Goal: Use online tool/utility: Utilize a website feature to perform a specific function

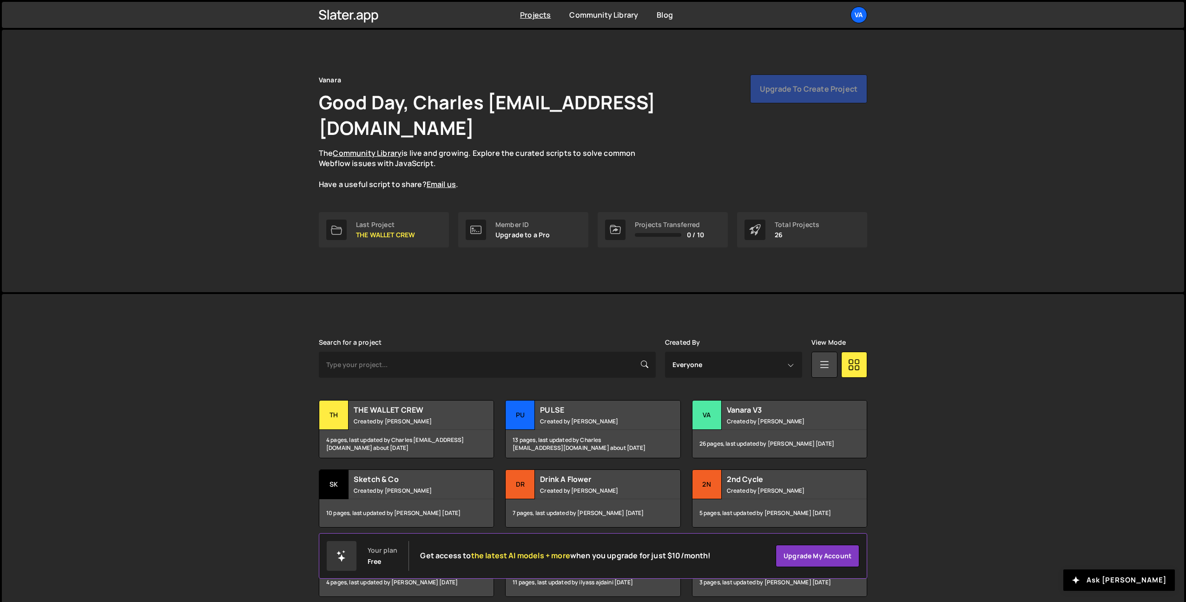
scroll to position [99, 0]
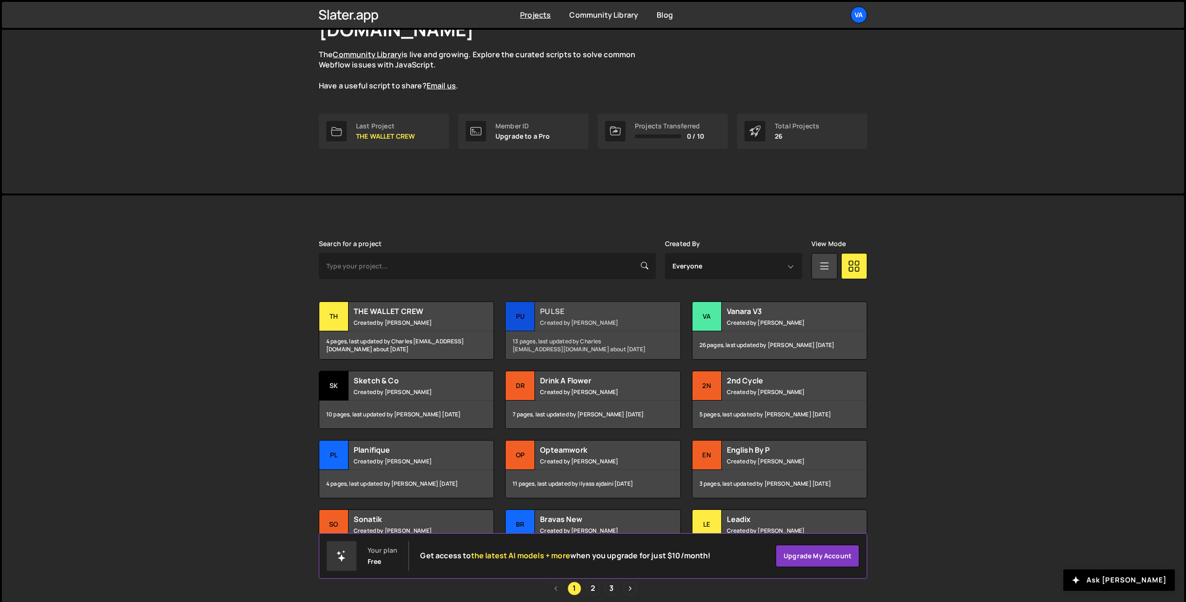
click at [605, 318] on small "Created by Terence Moulin" at bounding box center [596, 322] width 112 height 8
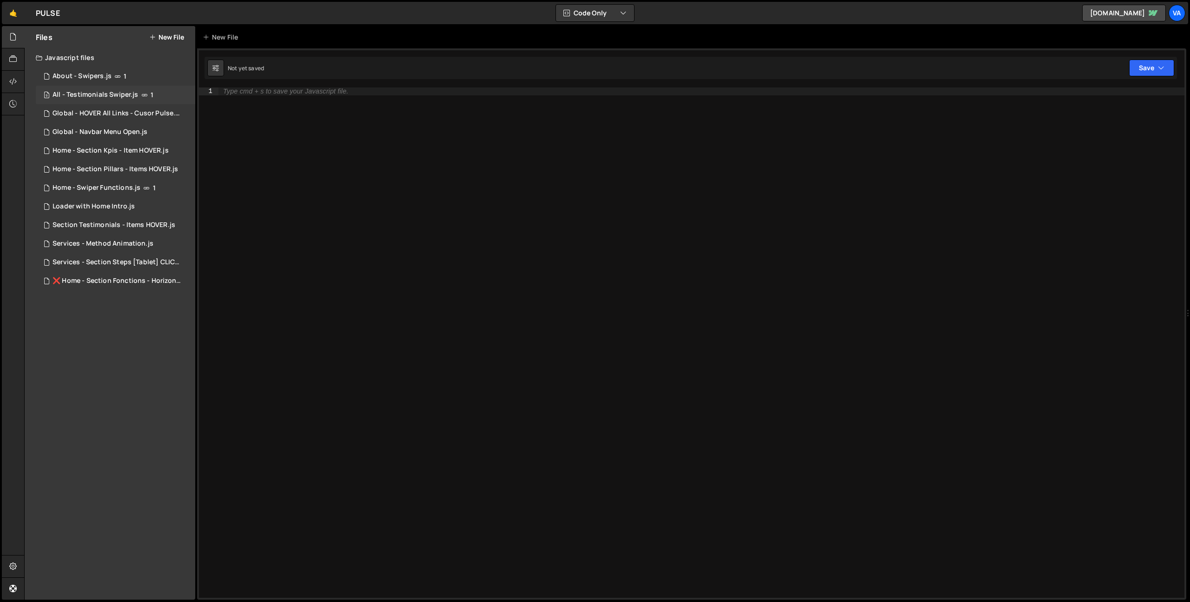
click at [110, 94] on div "All - Testimonials Swiper.js" at bounding box center [96, 95] width 86 height 8
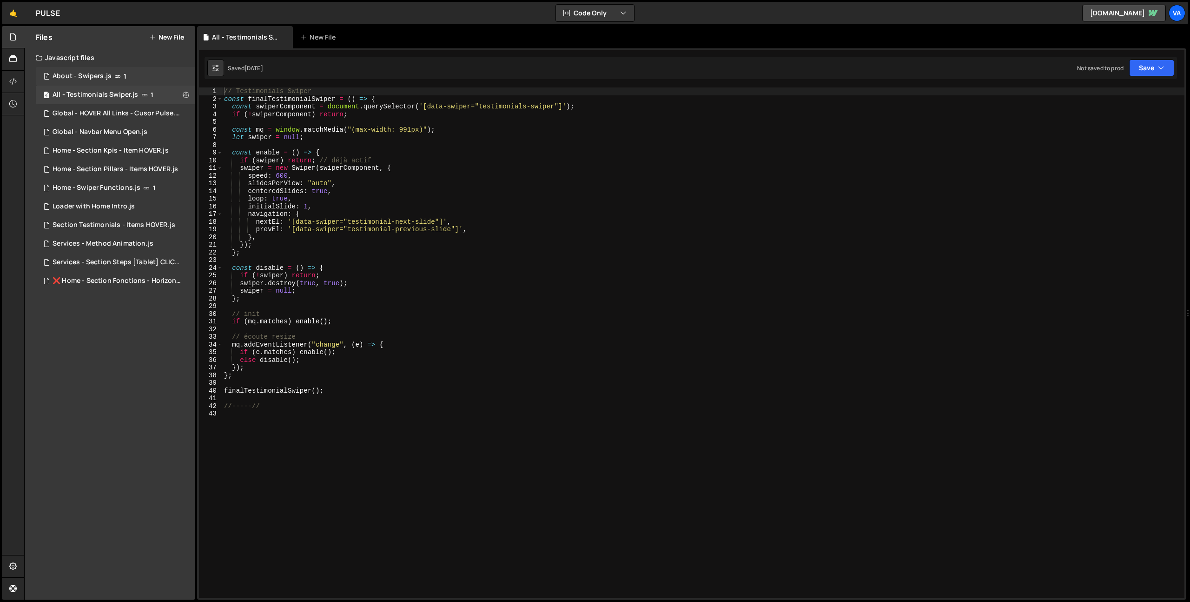
click at [131, 78] on div "1 About - Swipers.js 1" at bounding box center [115, 76] width 159 height 19
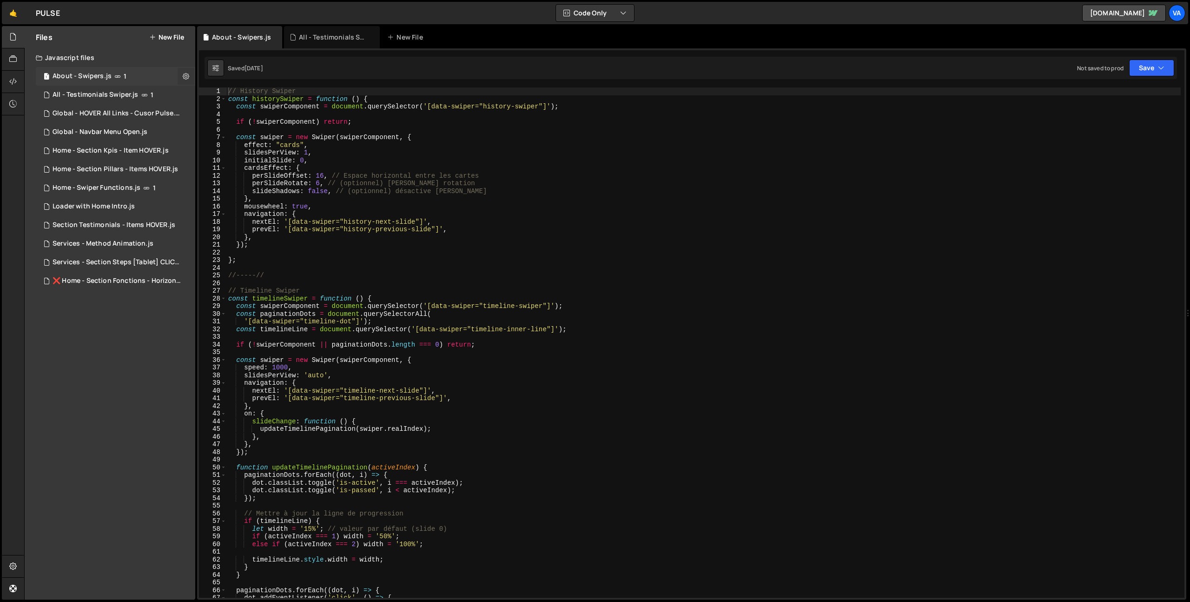
click at [186, 77] on icon at bounding box center [186, 76] width 7 height 9
type textarea "//-----//"
click at [291, 274] on div "// History Swiper const historySwiper = function ( ) { const swiperComponent = …" at bounding box center [703, 349] width 954 height 525
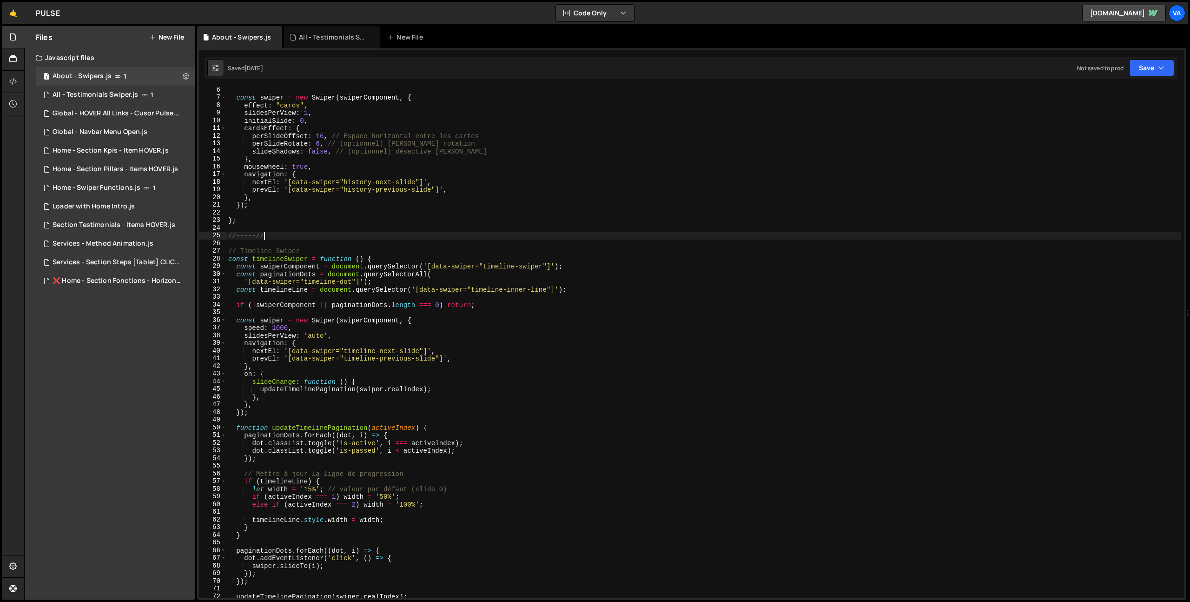
scroll to position [100, 0]
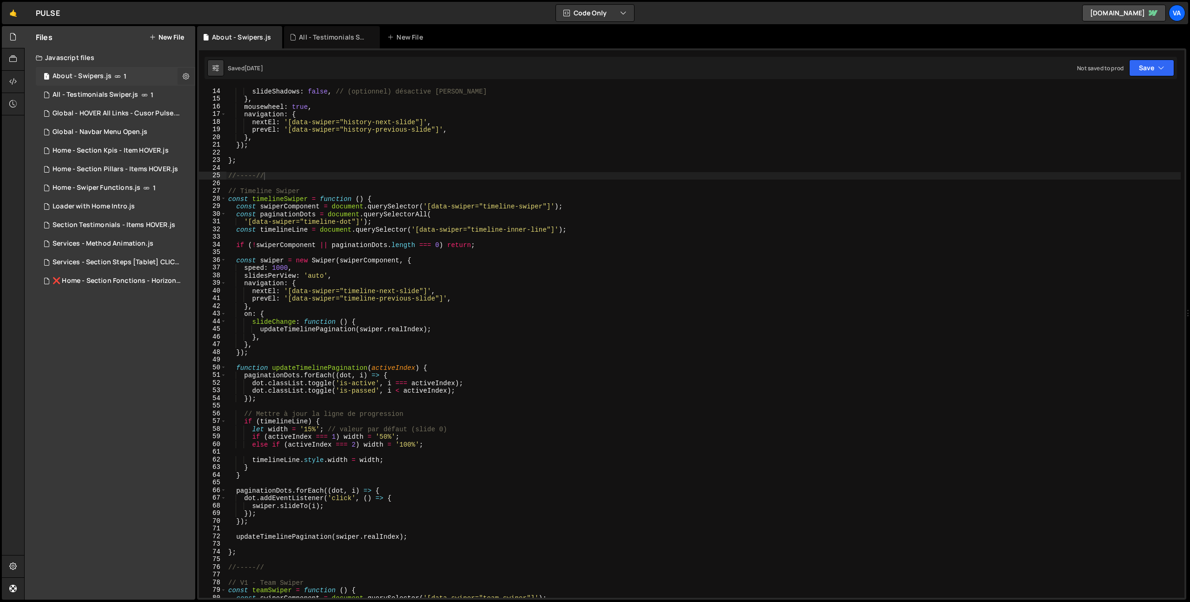
click at [186, 74] on icon at bounding box center [186, 76] width 7 height 9
click at [249, 99] on button "Edit File Settings" at bounding box center [242, 95] width 91 height 19
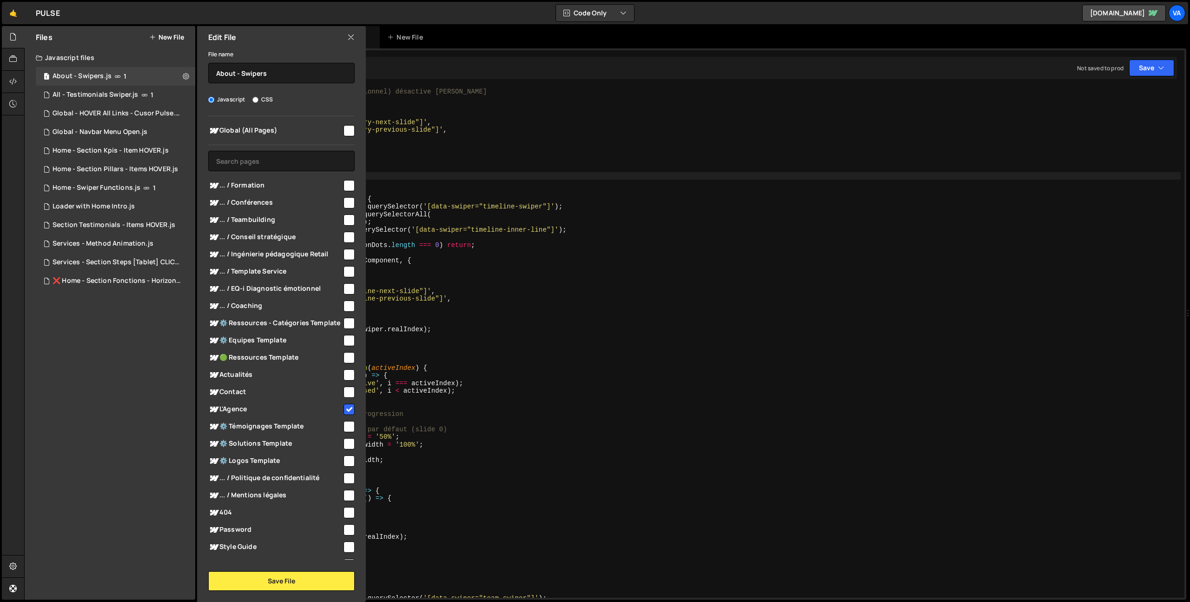
click at [344, 305] on input "checkbox" at bounding box center [349, 305] width 11 height 11
checkbox input "true"
click at [280, 583] on button "Save File" at bounding box center [281, 581] width 146 height 20
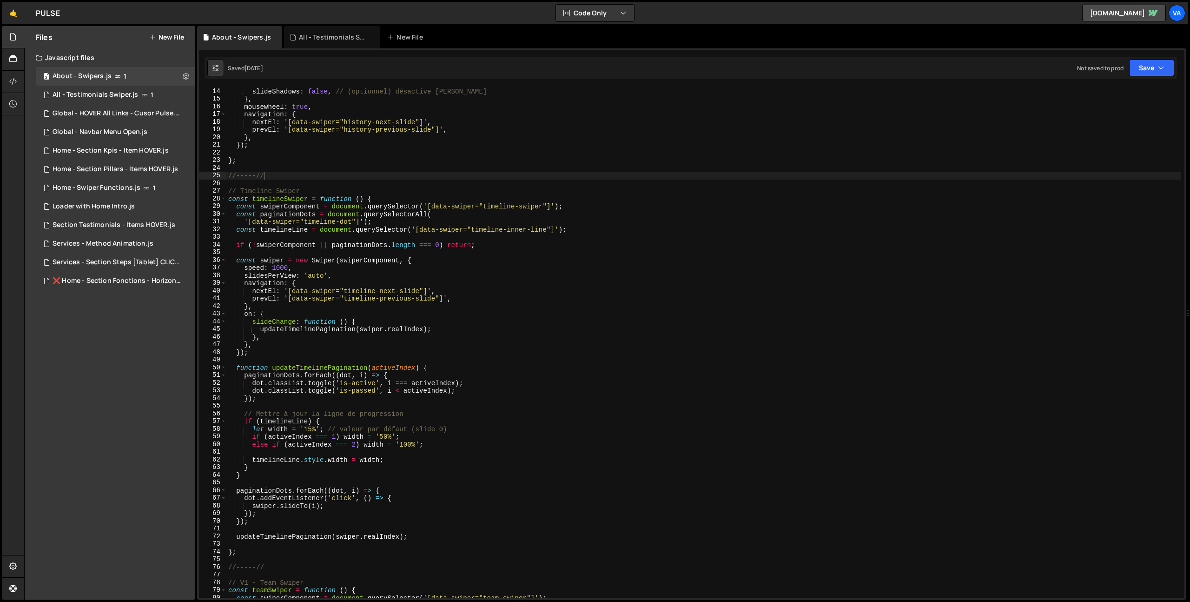
type textarea "},"
click at [554, 344] on div "slideShadows : false , // (optionnel) désactive [PERSON_NAME] } , mousewheel : …" at bounding box center [703, 349] width 954 height 525
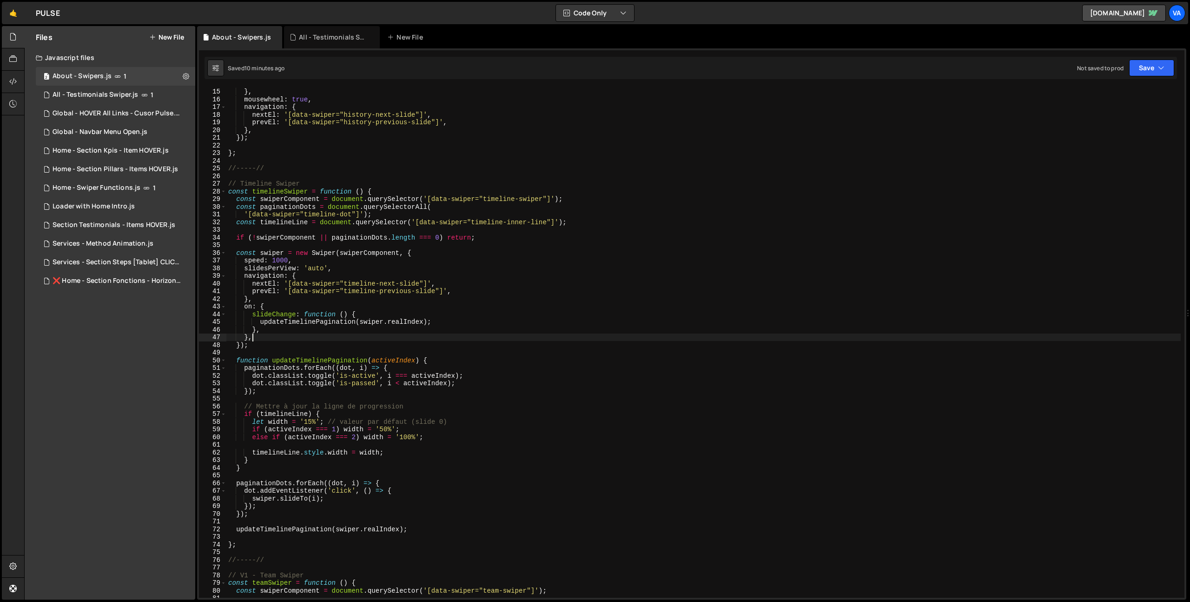
scroll to position [111, 0]
